Goal: Obtain resource: Obtain resource

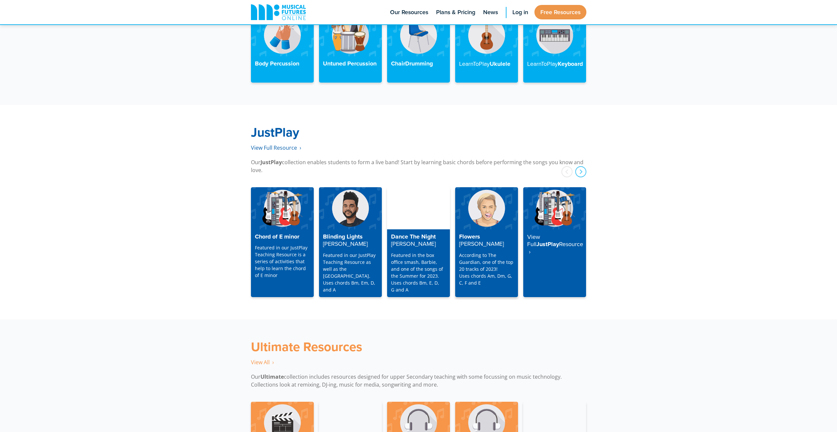
scroll to position [1578, 0]
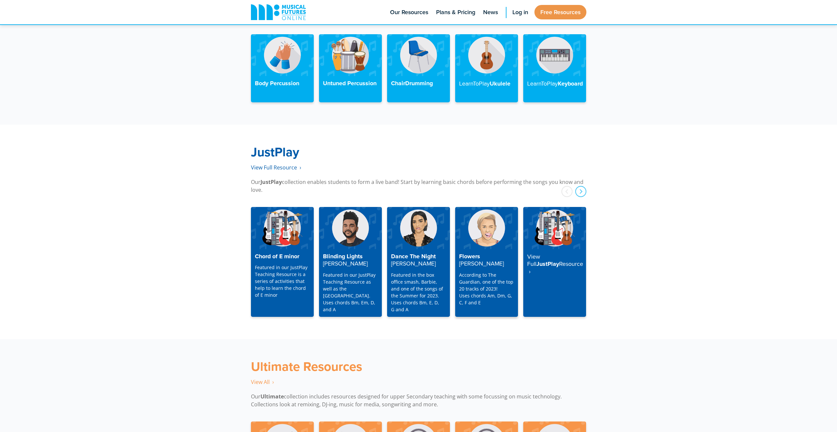
click at [478, 259] on strong "Miley Cyrus" at bounding box center [481, 263] width 45 height 8
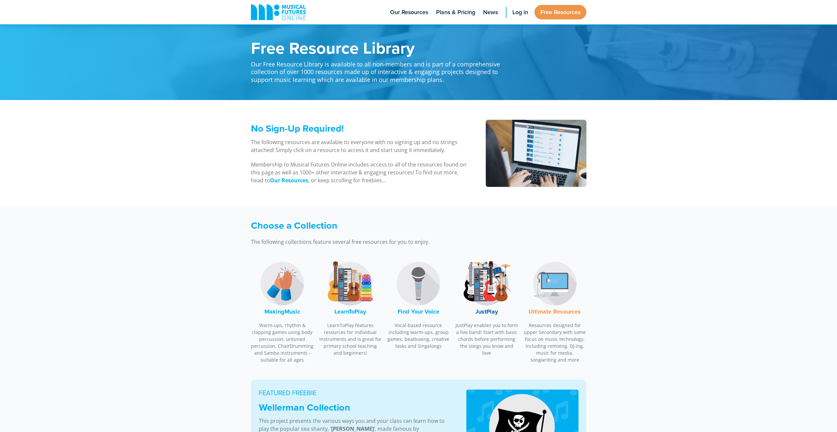
scroll to position [1578, 0]
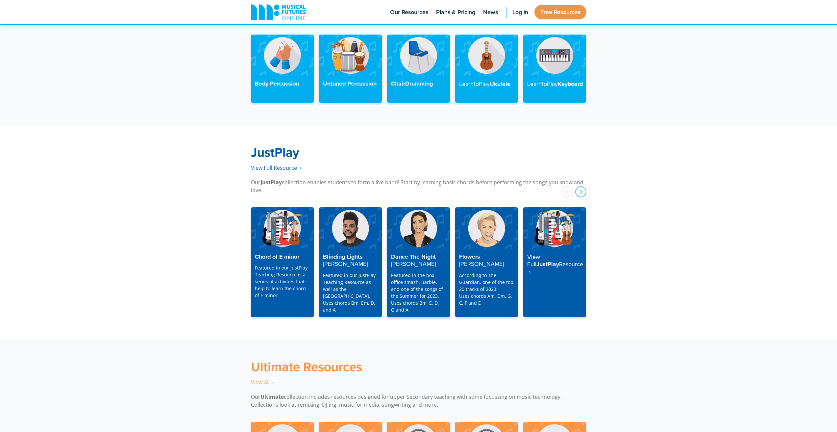
click at [417, 253] on h4 "Dance The Night Dua Lipa" at bounding box center [418, 260] width 55 height 14
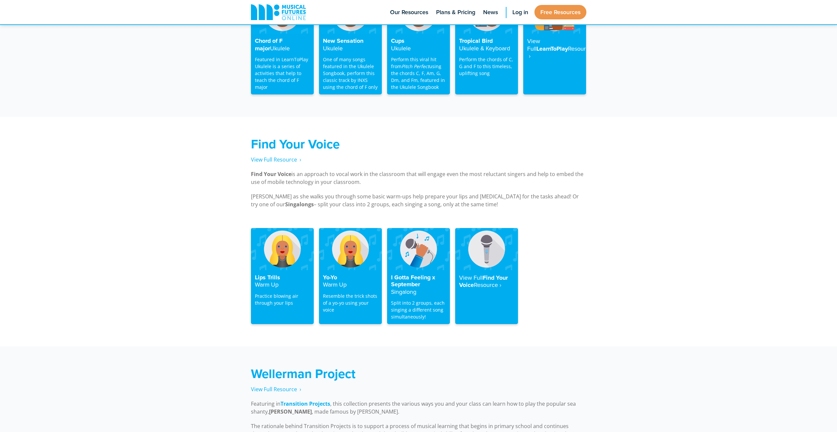
scroll to position [1151, 0]
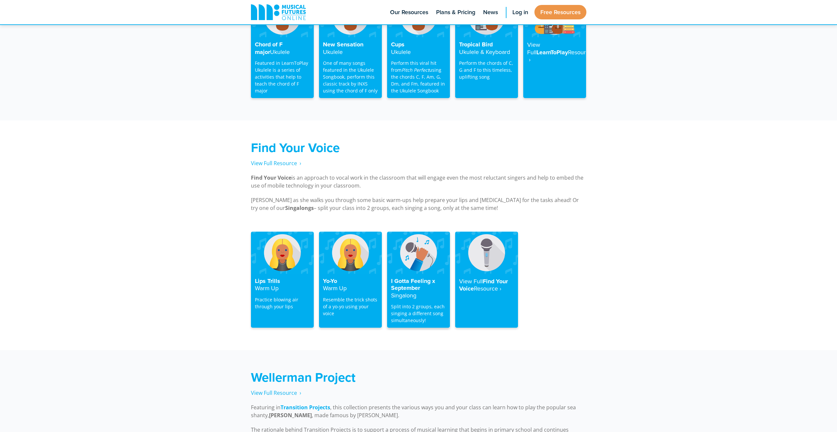
click at [427, 251] on img at bounding box center [418, 253] width 63 height 42
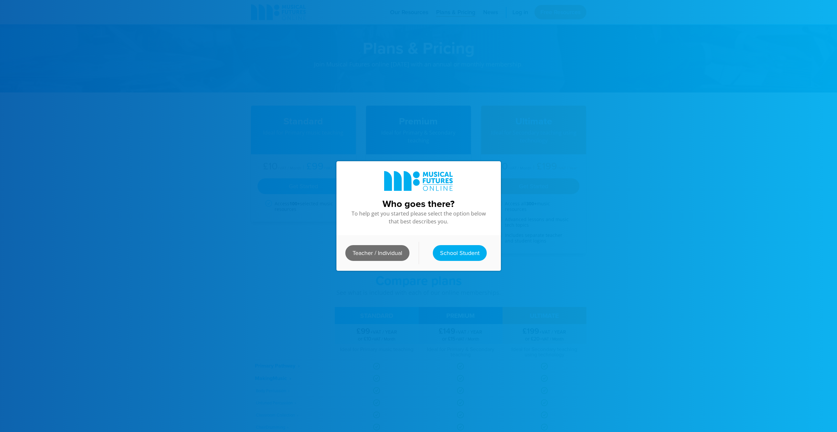
click at [378, 251] on link "Teacher / Individual" at bounding box center [377, 253] width 64 height 16
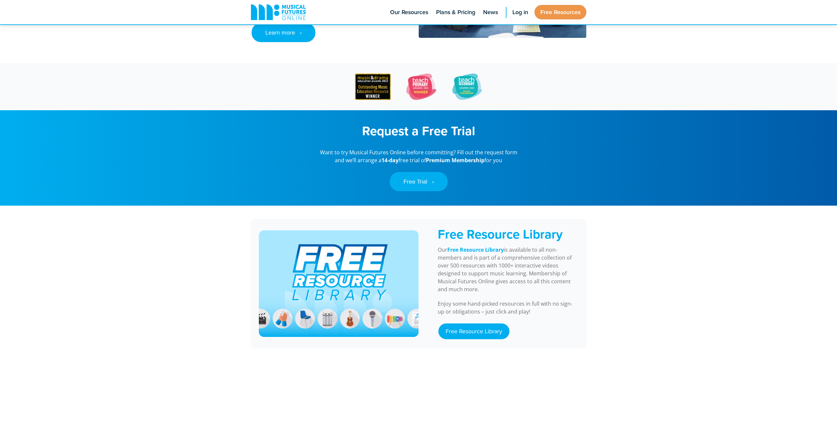
scroll to position [493, 0]
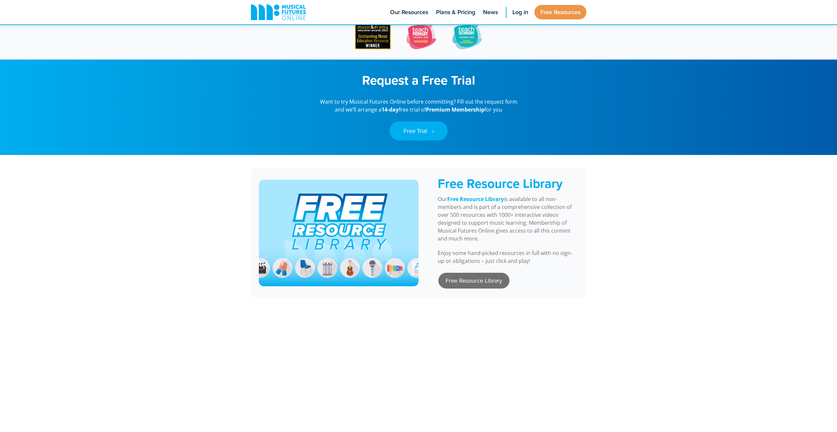
click at [491, 273] on link "Free Resource Library" at bounding box center [473, 281] width 71 height 16
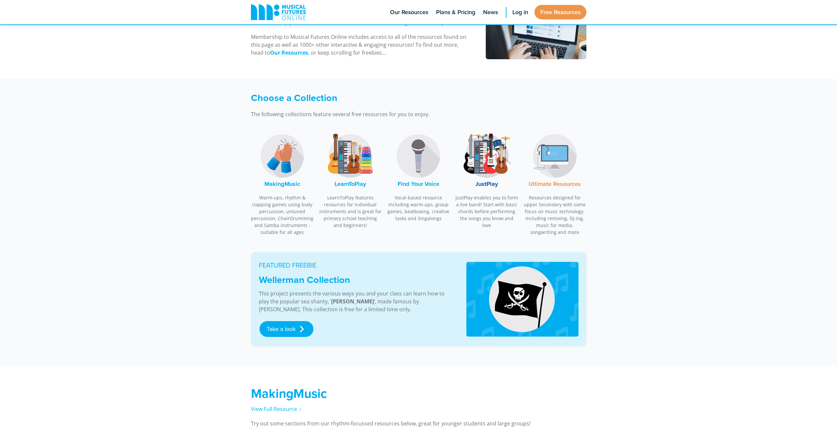
scroll to position [197, 0]
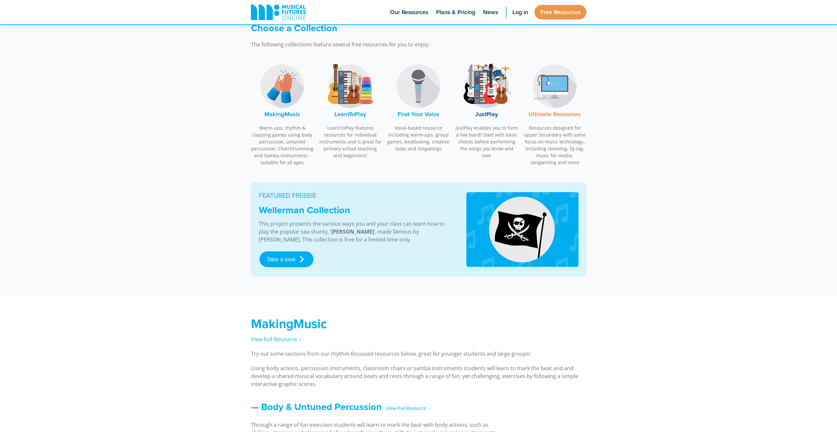
drag, startPoint x: 565, startPoint y: 280, endPoint x: 656, endPoint y: 278, distance: 91.5
click at [656, 278] on div "FEATURED FREEBIE Wellerman Collection This project presents the various ways yo…" at bounding box center [418, 239] width 837 height 114
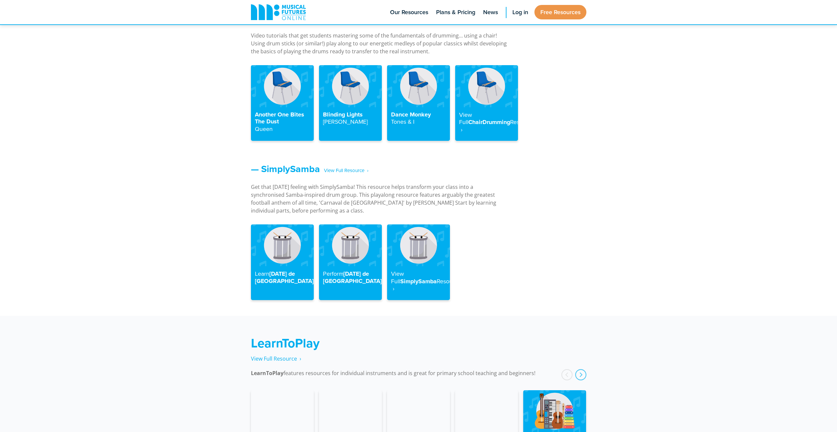
scroll to position [756, 0]
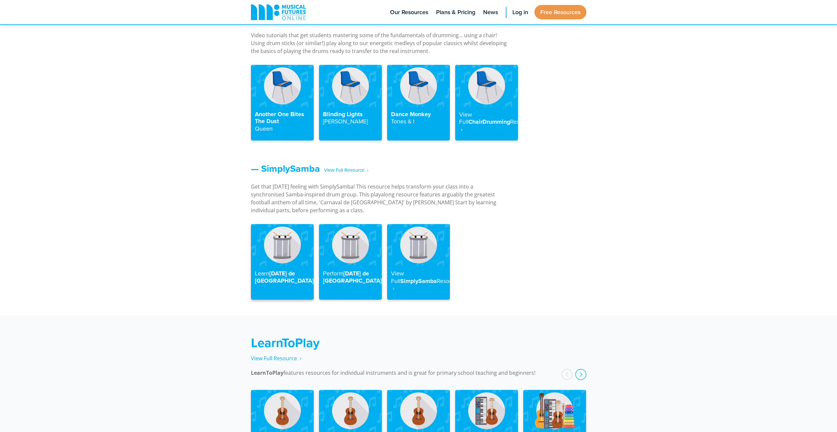
click at [283, 270] on h4 "Learn Carnaval de Paris" at bounding box center [282, 277] width 55 height 14
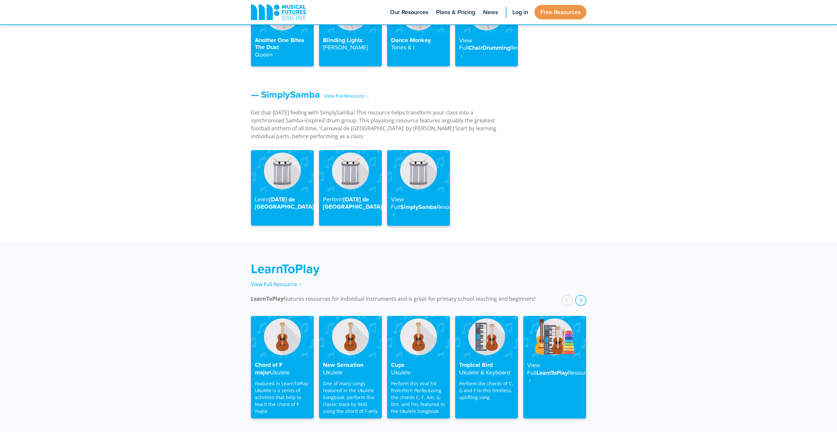
scroll to position [808, 0]
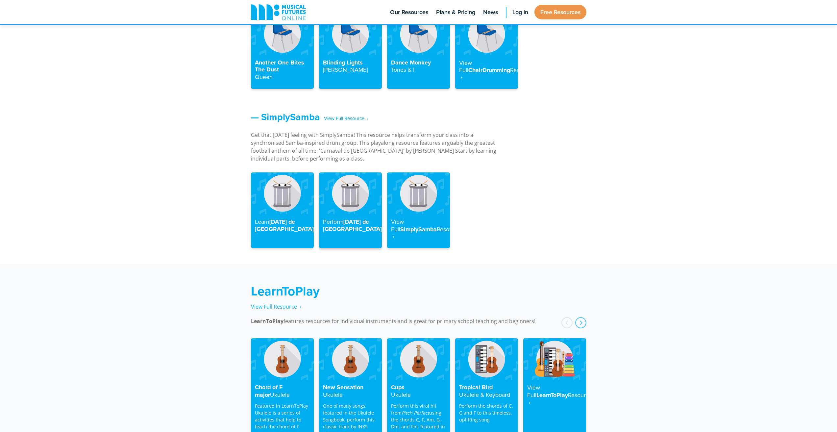
click at [357, 218] on h4 "Perform [DATE] de [GEOGRAPHIC_DATA]" at bounding box center [350, 225] width 55 height 14
